Goal: Navigation & Orientation: Find specific page/section

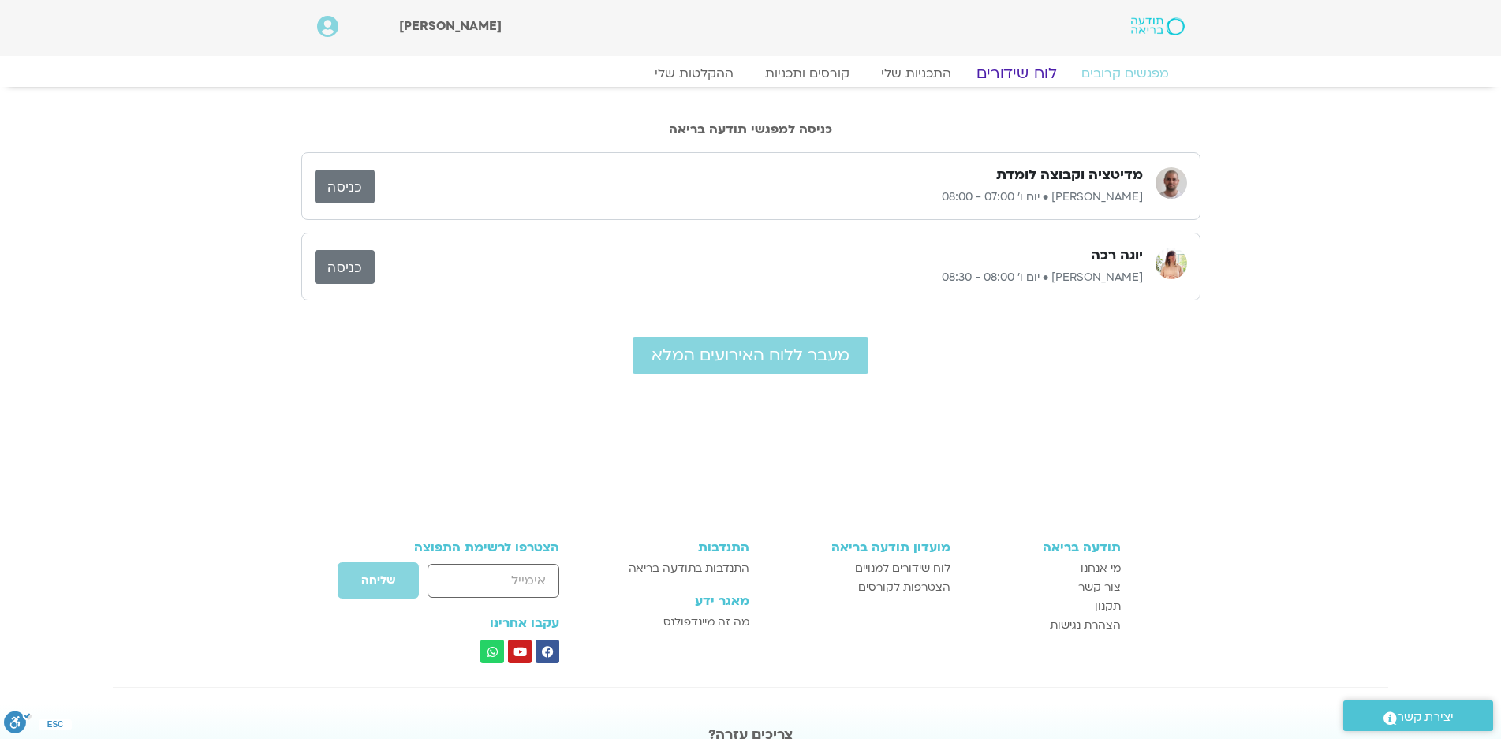
click at [1026, 72] on link "לוח שידורים" at bounding box center [1016, 73] width 118 height 19
click at [1021, 74] on link "לוח שידורים" at bounding box center [1016, 73] width 118 height 19
click at [1025, 64] on link "לוח שידורים" at bounding box center [1016, 73] width 118 height 19
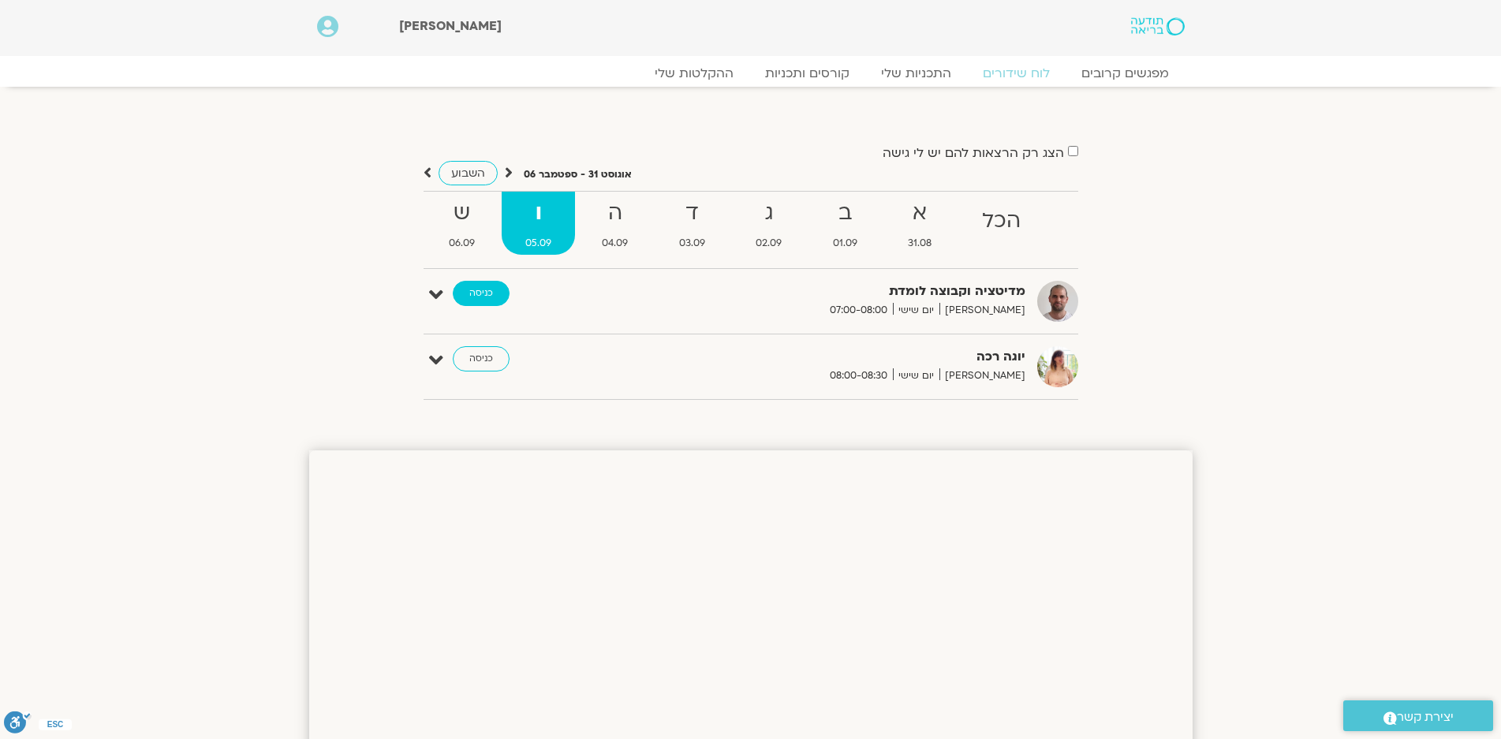
click at [477, 287] on link "כניסה" at bounding box center [481, 293] width 57 height 25
click at [682, 217] on strong "ד" at bounding box center [691, 213] width 73 height 35
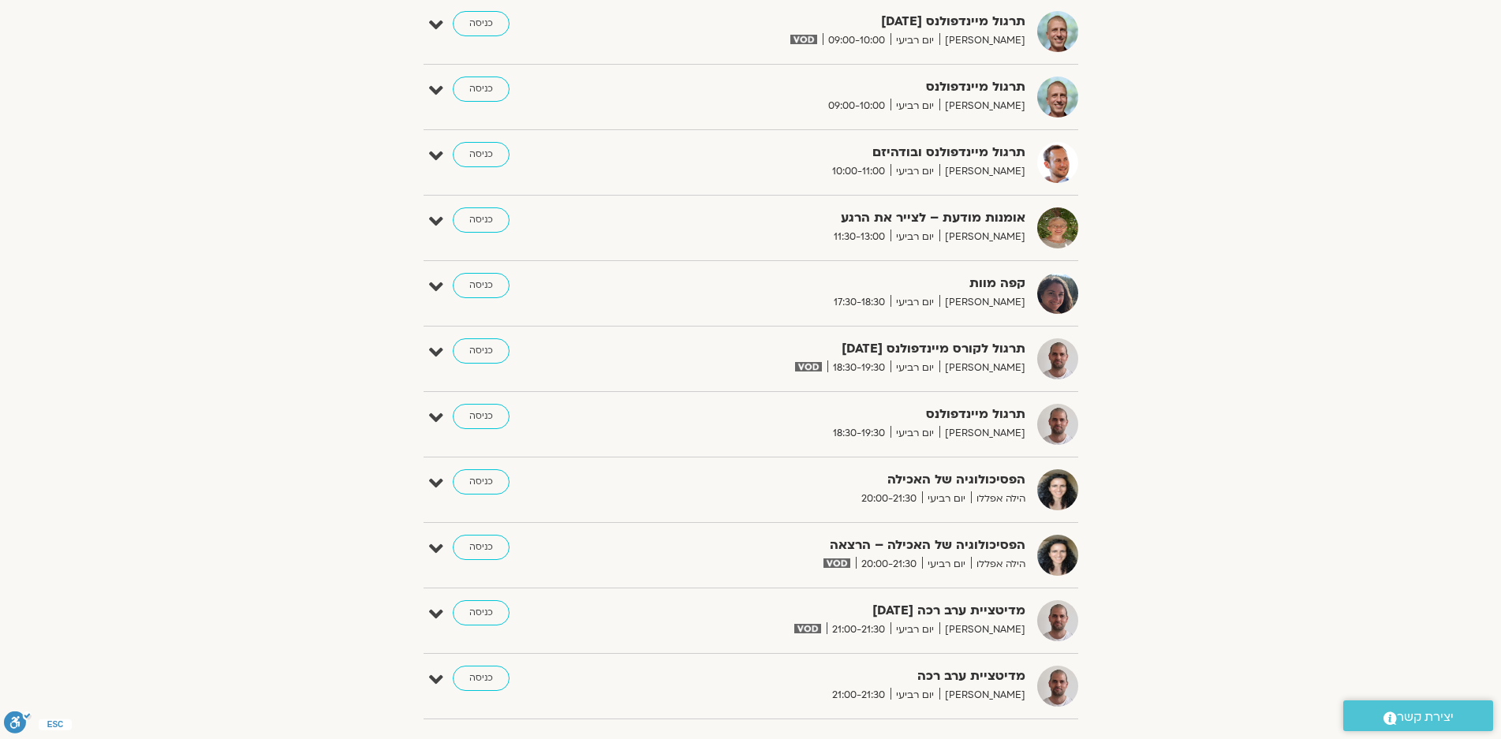
scroll to position [947, 0]
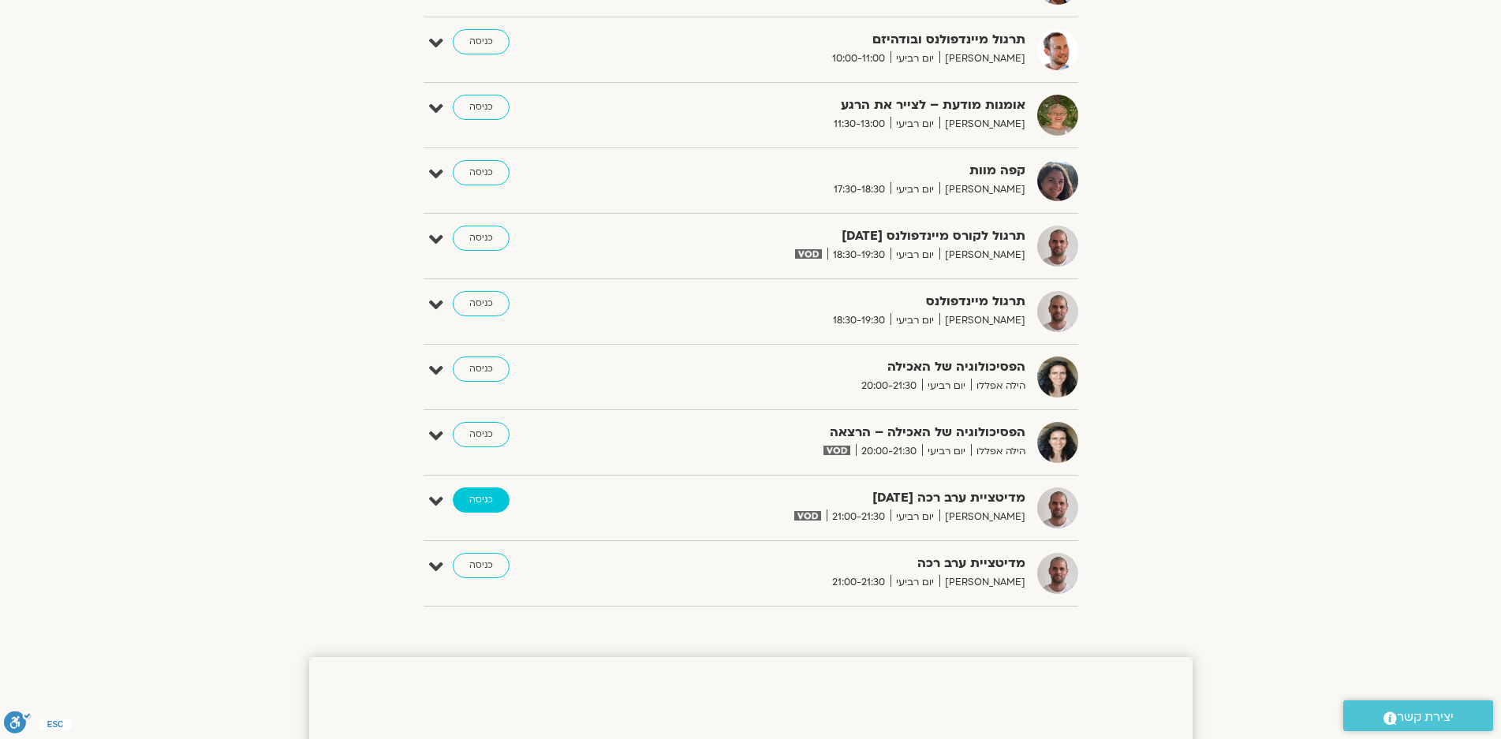
click at [482, 498] on link "כניסה" at bounding box center [481, 499] width 57 height 25
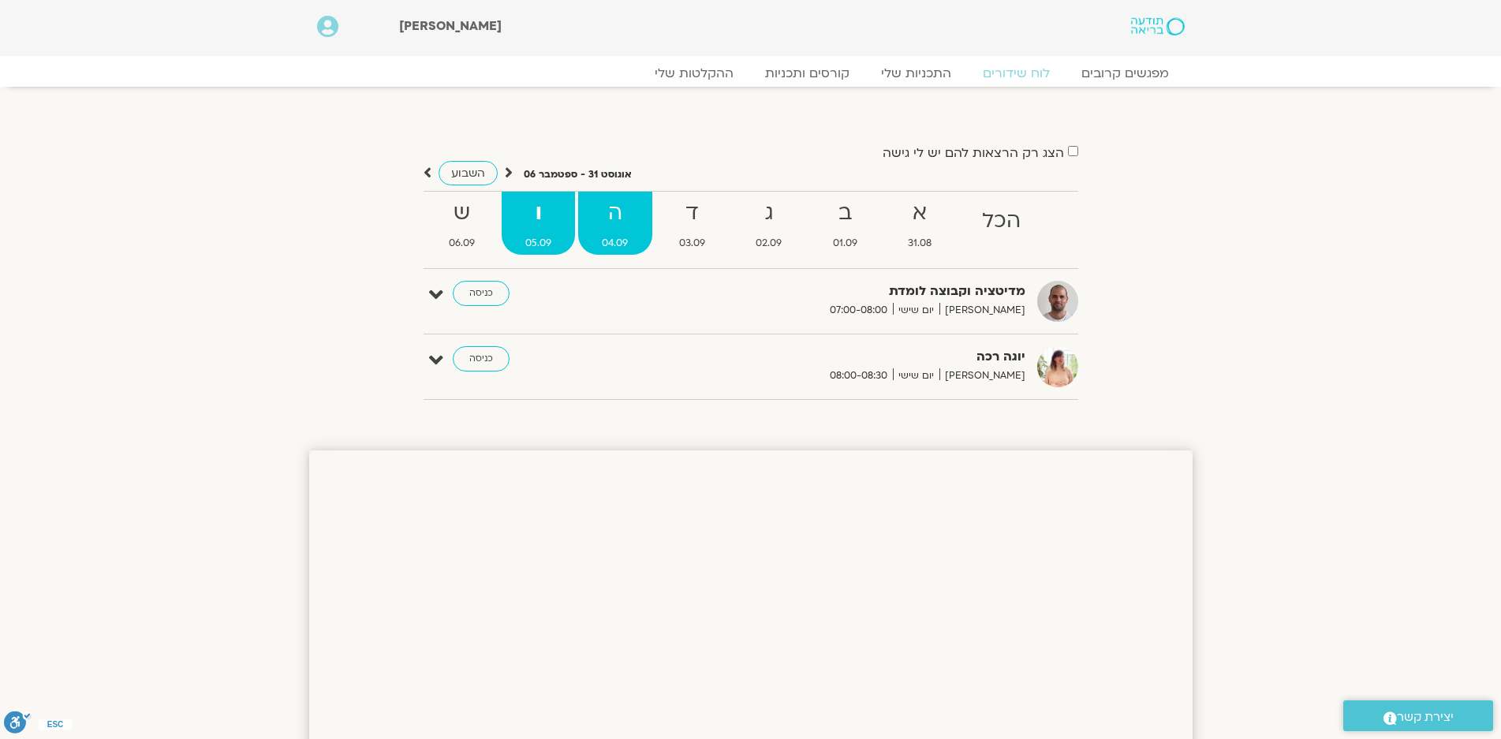
click at [614, 217] on strong "ה" at bounding box center [614, 213] width 73 height 35
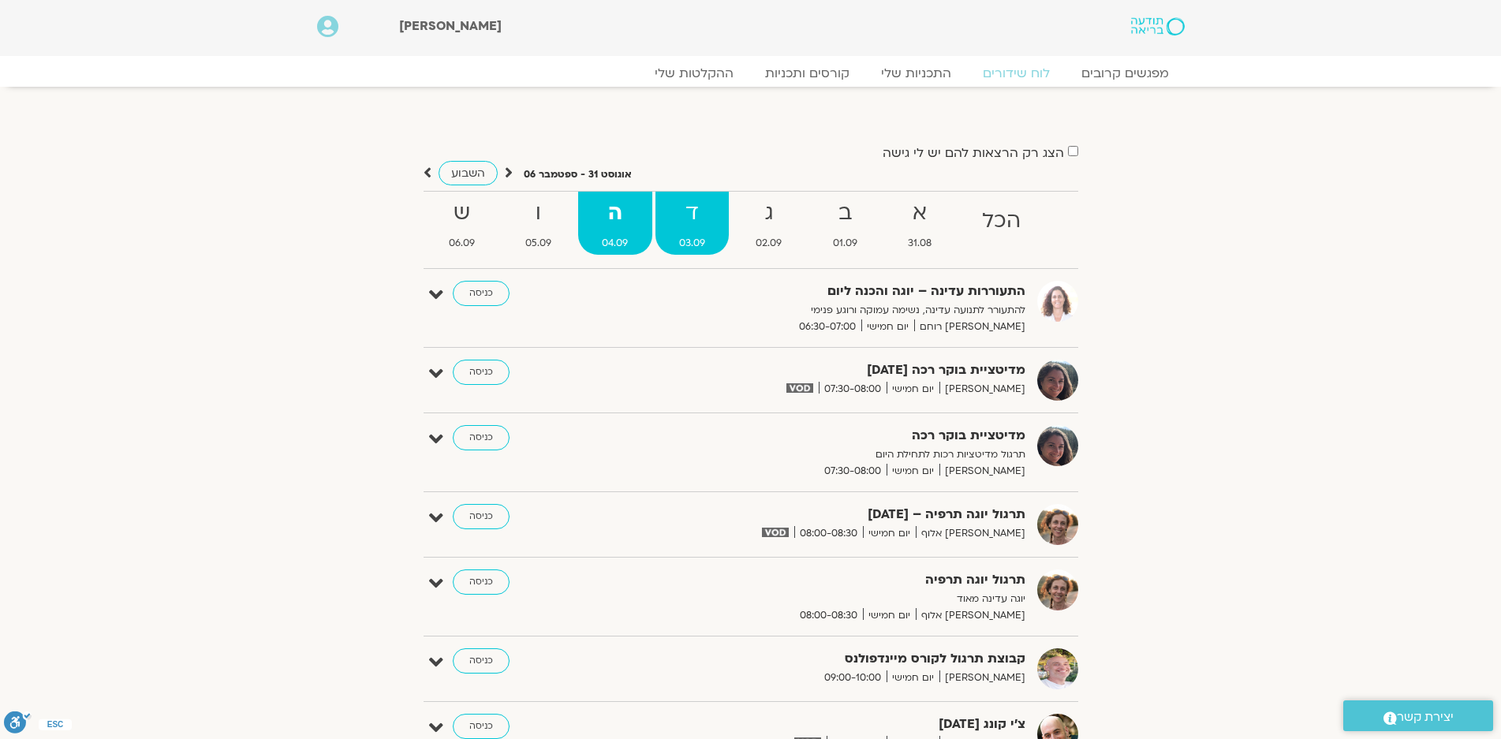
click at [694, 216] on strong "ד" at bounding box center [691, 213] width 73 height 35
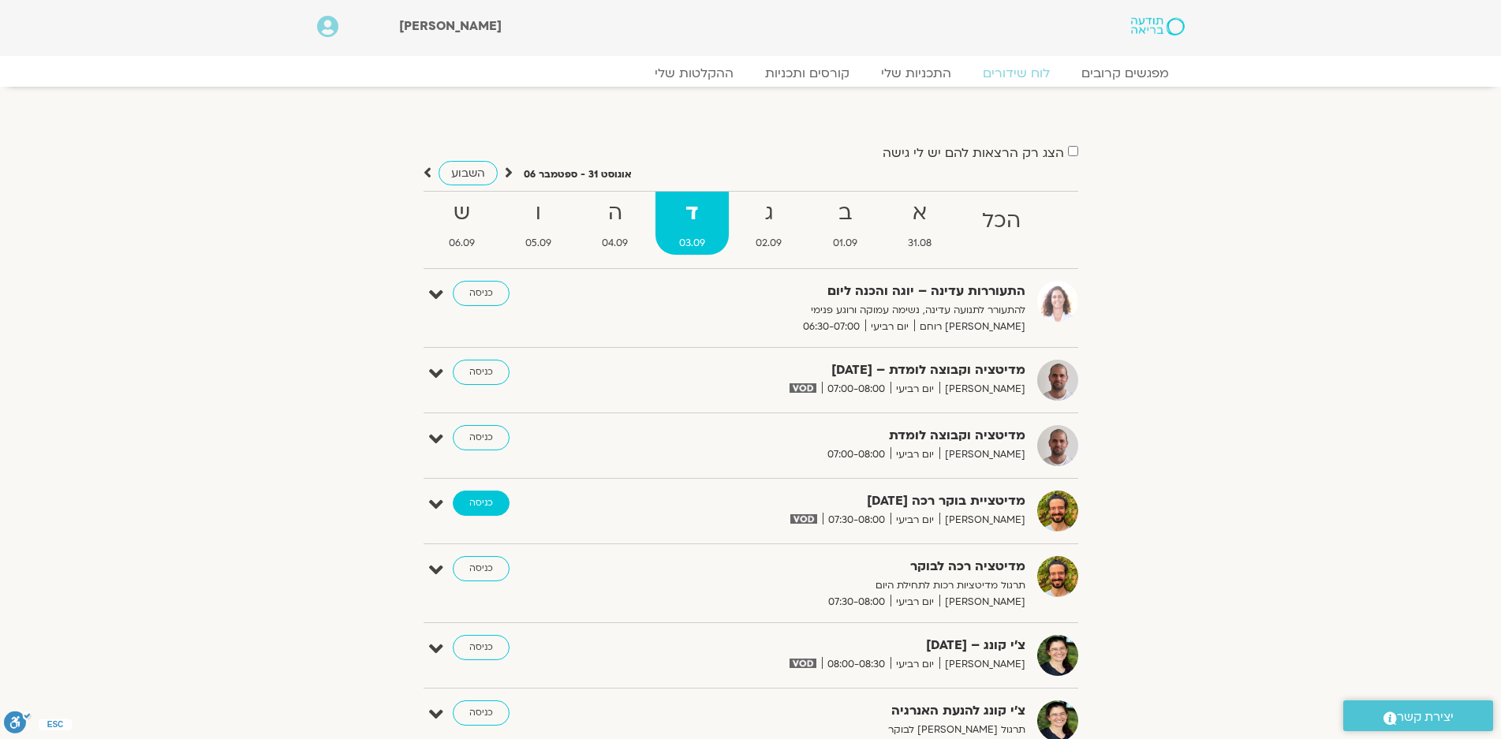
click at [472, 499] on link "כניסה" at bounding box center [481, 503] width 57 height 25
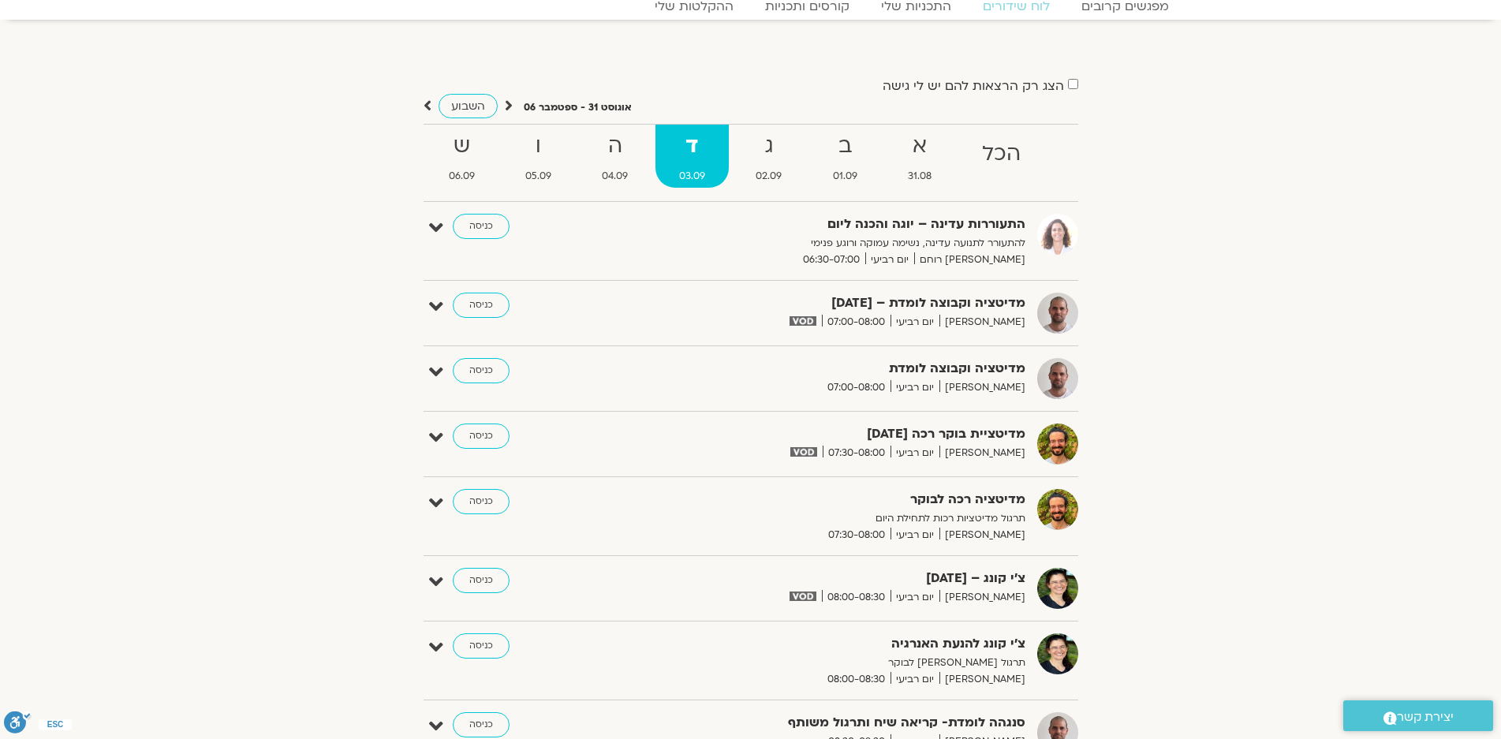
scroll to position [233, 0]
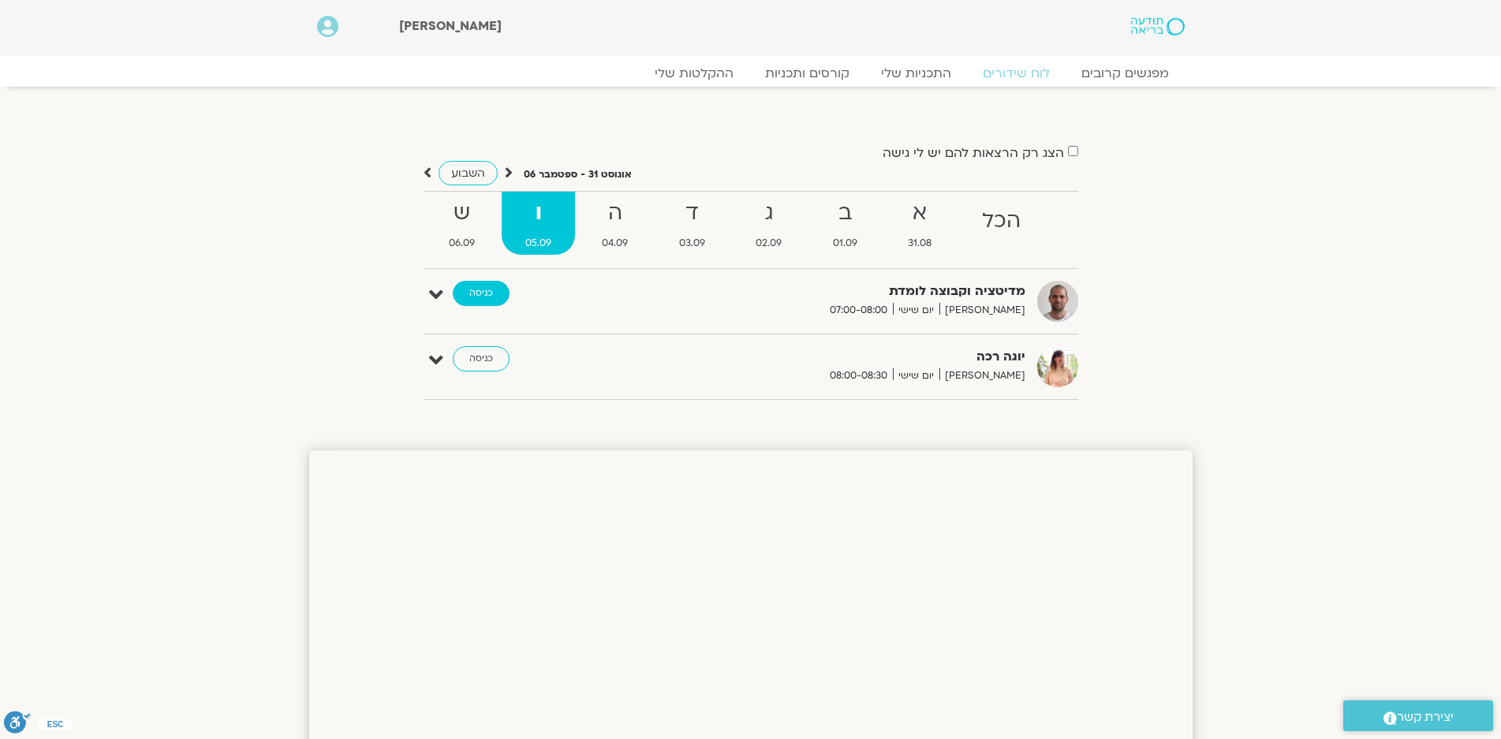
click at [477, 289] on link "כניסה" at bounding box center [481, 293] width 57 height 25
click at [475, 291] on link "כניסה" at bounding box center [481, 293] width 57 height 25
click at [476, 289] on link "כניסה" at bounding box center [481, 293] width 57 height 25
